Goal: Task Accomplishment & Management: Use online tool/utility

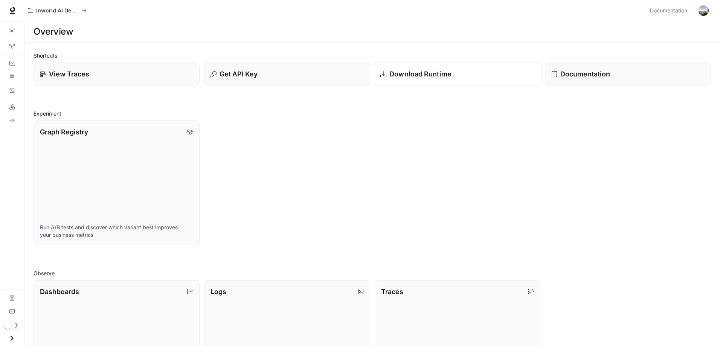
click at [419, 74] on p "Download Runtime" at bounding box center [421, 74] width 62 height 10
click at [229, 78] on p "Get API Key" at bounding box center [238, 74] width 38 height 10
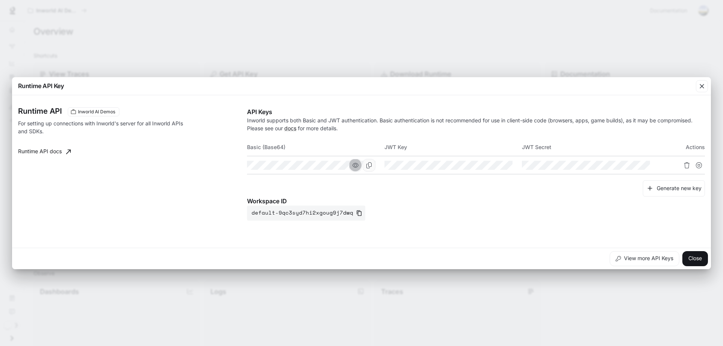
click at [352, 167] on button "button" at bounding box center [355, 165] width 13 height 13
click at [495, 168] on icon "button" at bounding box center [493, 165] width 6 height 6
click at [628, 164] on icon "button" at bounding box center [630, 165] width 6 height 6
drag, startPoint x: 247, startPoint y: 142, endPoint x: 292, endPoint y: 145, distance: 44.9
click at [292, 145] on th "Basic (Base64)" at bounding box center [316, 147] width 138 height 18
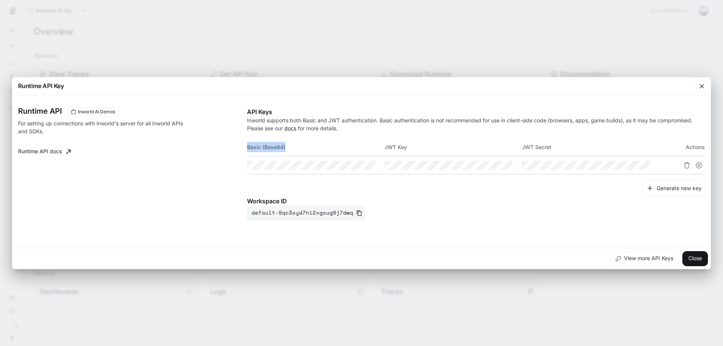
drag, startPoint x: 282, startPoint y: 152, endPoint x: 293, endPoint y: 144, distance: 13.5
click at [282, 152] on th "Basic (Base64)" at bounding box center [316, 147] width 138 height 18
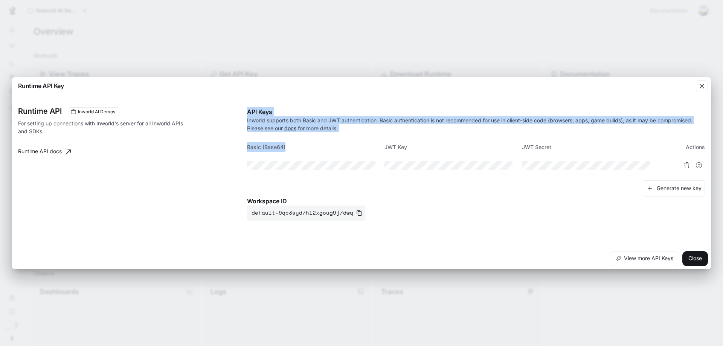
drag, startPoint x: 284, startPoint y: 147, endPoint x: 246, endPoint y: 147, distance: 38.0
click at [246, 147] on div "Runtime API Inworld AI Demos For setting up connections with Inworld's server f…" at bounding box center [361, 171] width 687 height 147
click at [276, 152] on th "Basic (Base64)" at bounding box center [316, 147] width 138 height 18
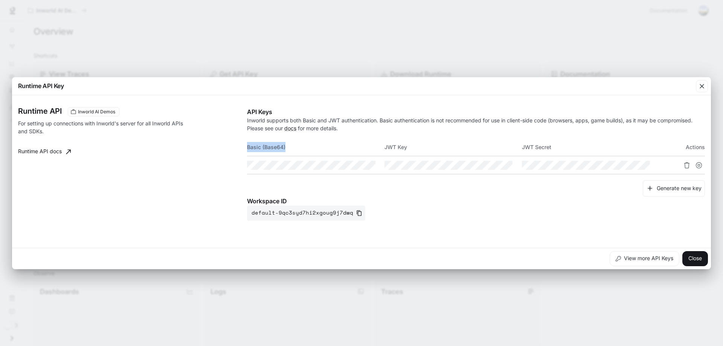
drag, startPoint x: 286, startPoint y: 145, endPoint x: 249, endPoint y: 146, distance: 37.7
click at [249, 146] on th "Basic (Base64)" at bounding box center [316, 147] width 138 height 18
copy th "Basic (Base64)"
click at [369, 165] on icon "Copy Basic (Base64)" at bounding box center [369, 165] width 6 height 6
drag, startPoint x: 417, startPoint y: 145, endPoint x: 383, endPoint y: 144, distance: 33.9
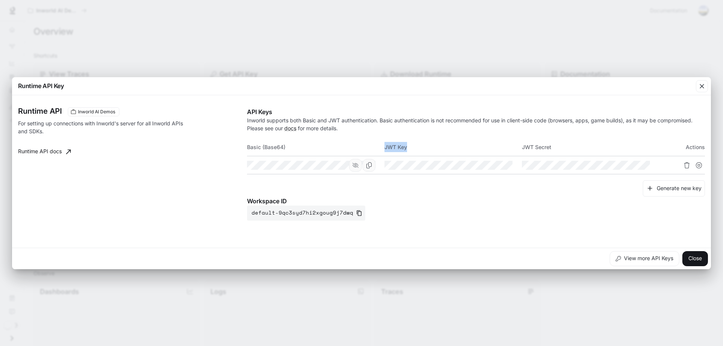
click at [383, 144] on tr "Basic (Base64) JWT Key JWT Secret Actions" at bounding box center [476, 147] width 458 height 18
click at [506, 163] on icon "Copy Key" at bounding box center [506, 165] width 5 height 6
drag, startPoint x: 556, startPoint y: 149, endPoint x: 522, endPoint y: 147, distance: 34.0
click at [522, 147] on th "JWT Secret" at bounding box center [591, 147] width 138 height 18
drag, startPoint x: 651, startPoint y: 168, endPoint x: 645, endPoint y: 165, distance: 7.1
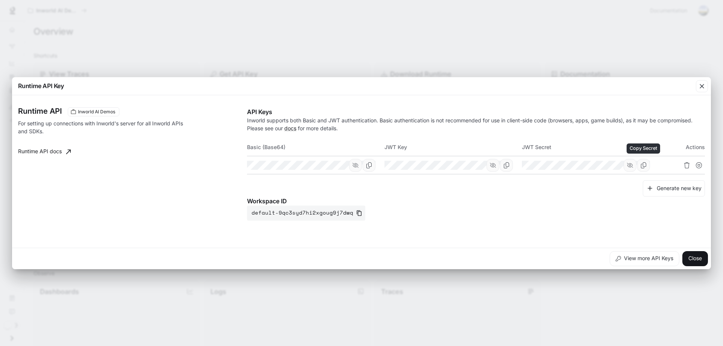
click at [645, 165] on td at bounding box center [591, 165] width 138 height 18
click at [648, 165] on button "Copy Secret" at bounding box center [643, 165] width 13 height 13
click at [268, 221] on div "Runtime API Inworld AI Demos For setting up connections with Inworld's server f…" at bounding box center [361, 171] width 687 height 147
click at [270, 210] on button "default-9qc3syd7hi2xgoug9j7dwq" at bounding box center [306, 213] width 118 height 15
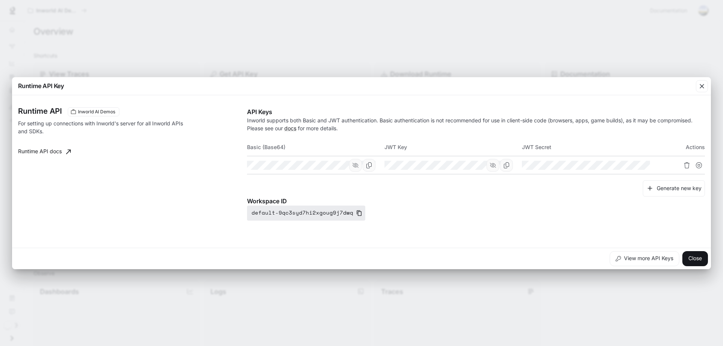
click at [270, 210] on button "default-9qc3syd7hi2xgoug9j7dwq" at bounding box center [306, 213] width 118 height 15
click at [356, 212] on icon "button" at bounding box center [359, 213] width 6 height 6
click at [435, 324] on div "Runtime API Key Runtime API Inworld AI Demos For setting up connections with In…" at bounding box center [361, 173] width 723 height 346
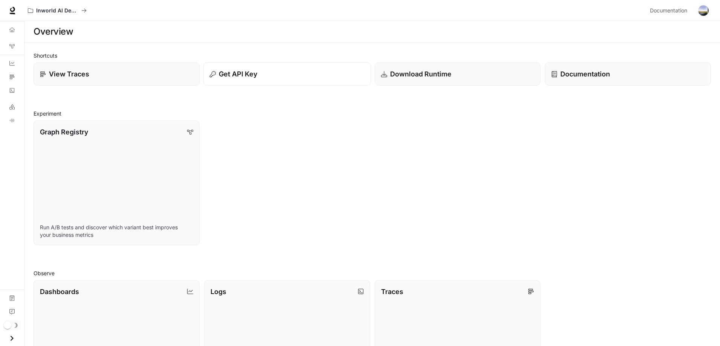
click at [246, 71] on p "Get API Key" at bounding box center [238, 74] width 38 height 10
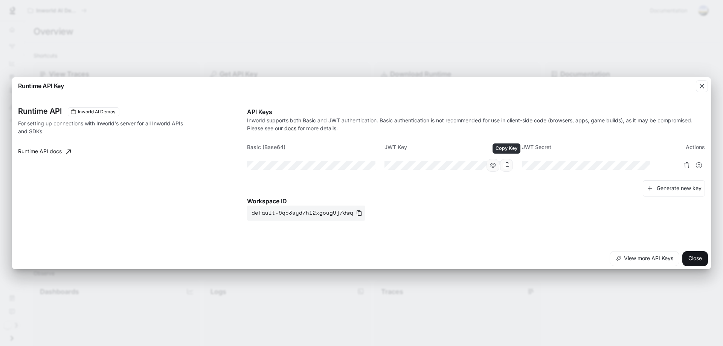
click at [504, 166] on icon "Copy Key" at bounding box center [507, 165] width 6 height 6
click at [565, 182] on div "Generate new key" at bounding box center [476, 188] width 458 height 16
click at [646, 167] on icon "Copy Secret" at bounding box center [643, 165] width 5 height 6
click at [564, 197] on p "Workspace ID" at bounding box center [476, 201] width 458 height 9
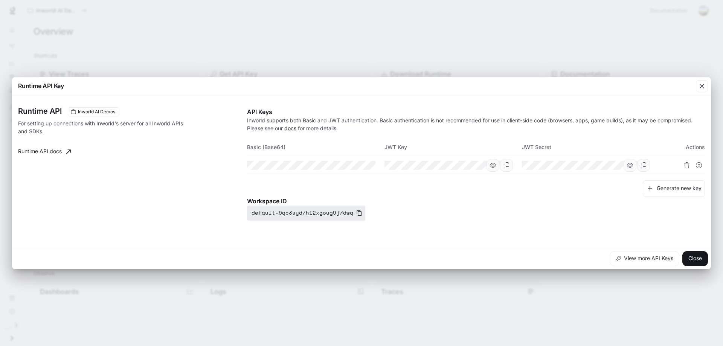
click at [357, 211] on icon "button" at bounding box center [359, 213] width 5 height 6
